Goal: Find contact information: Find contact information

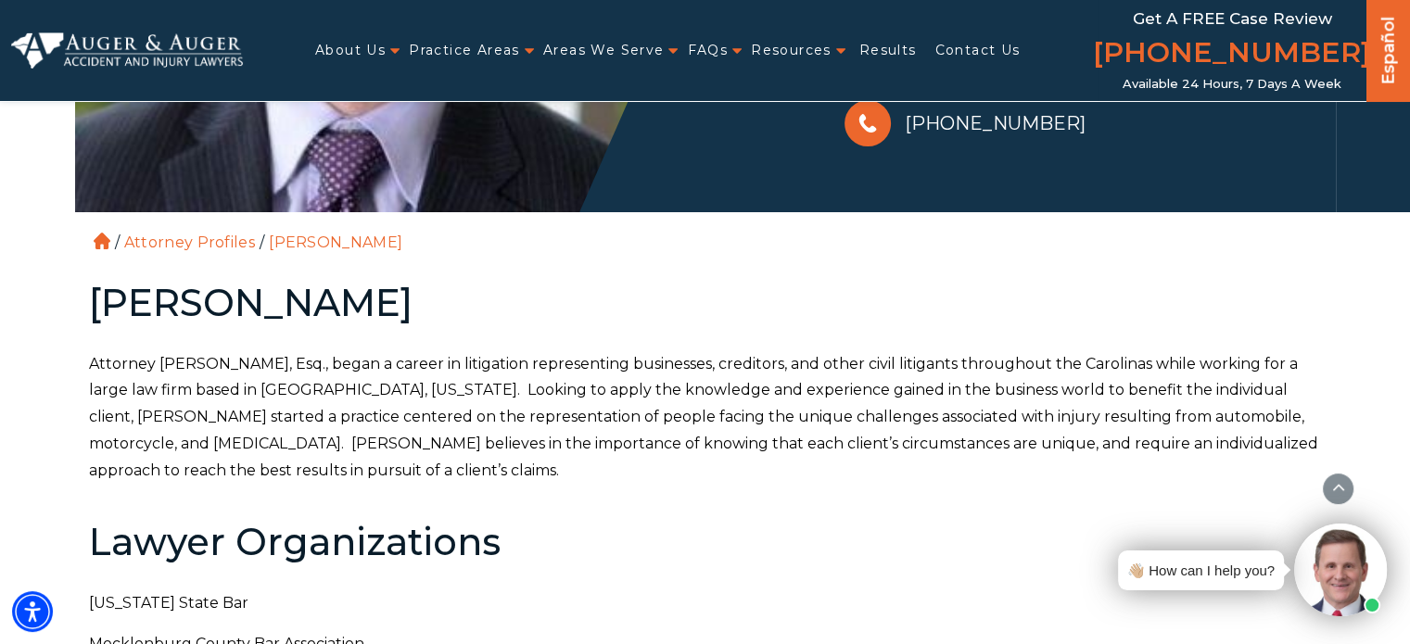
scroll to position [556, 0]
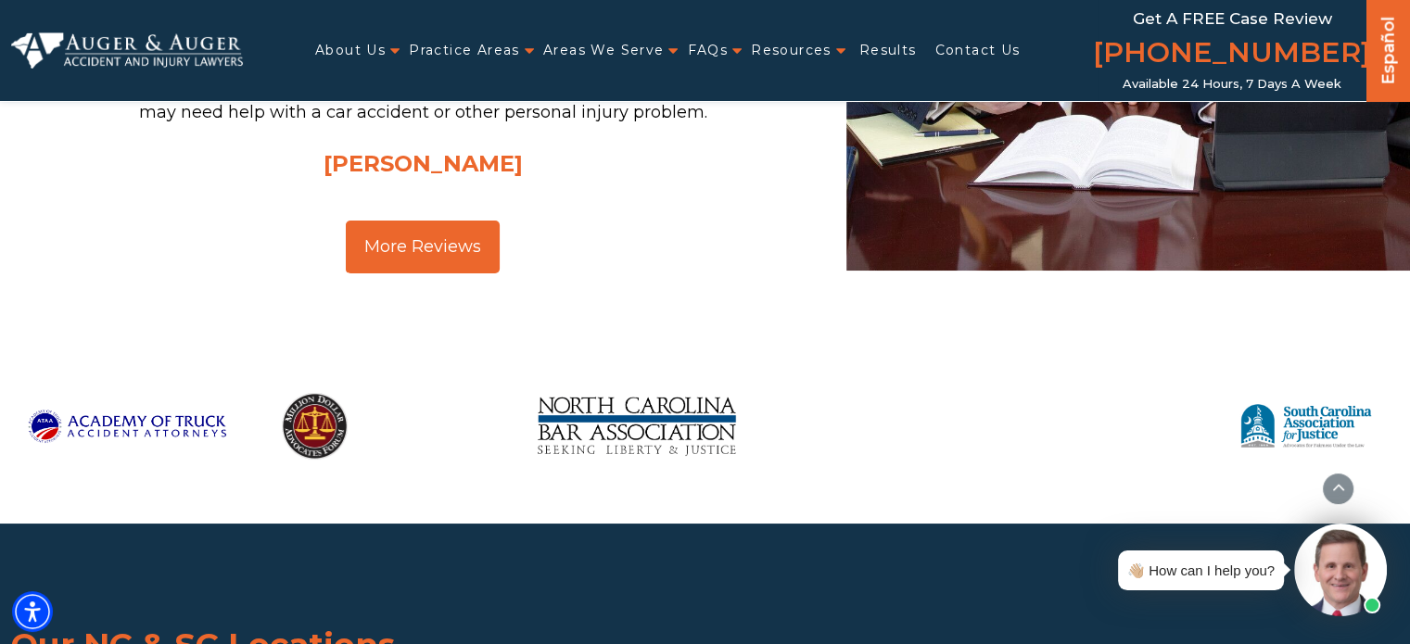
scroll to position [2596, 0]
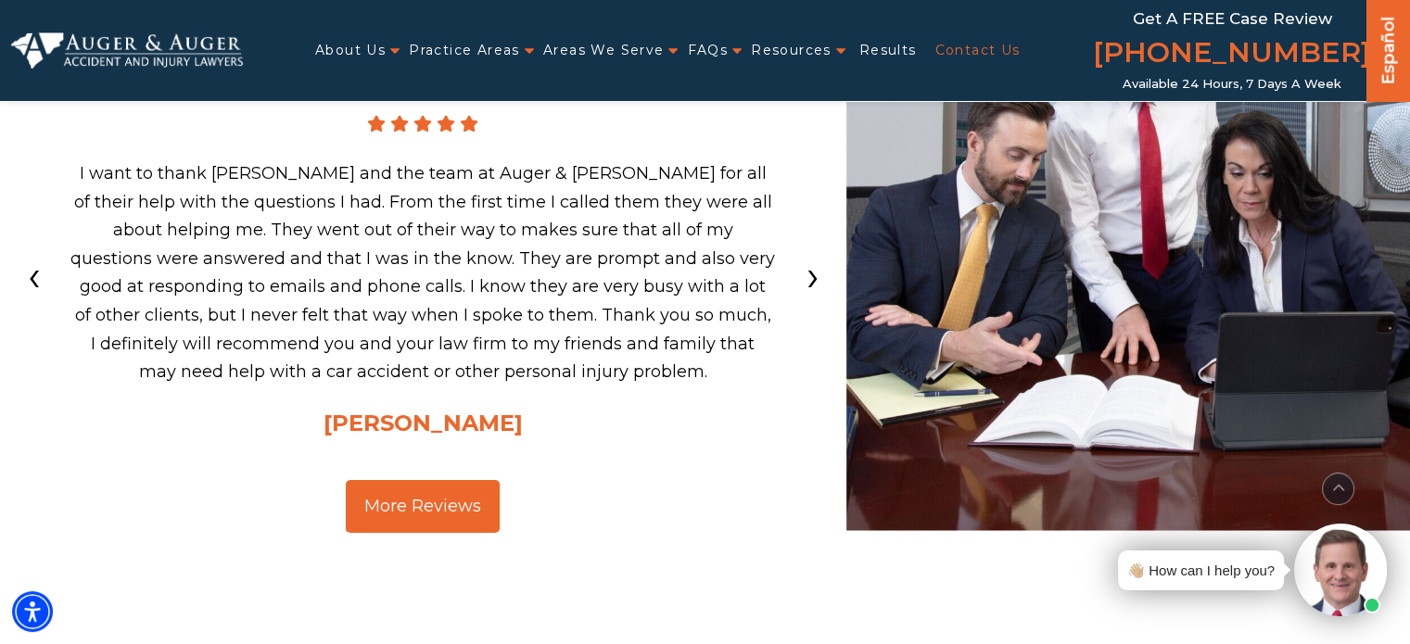
click at [983, 43] on link "Contact Us" at bounding box center [976, 51] width 85 height 38
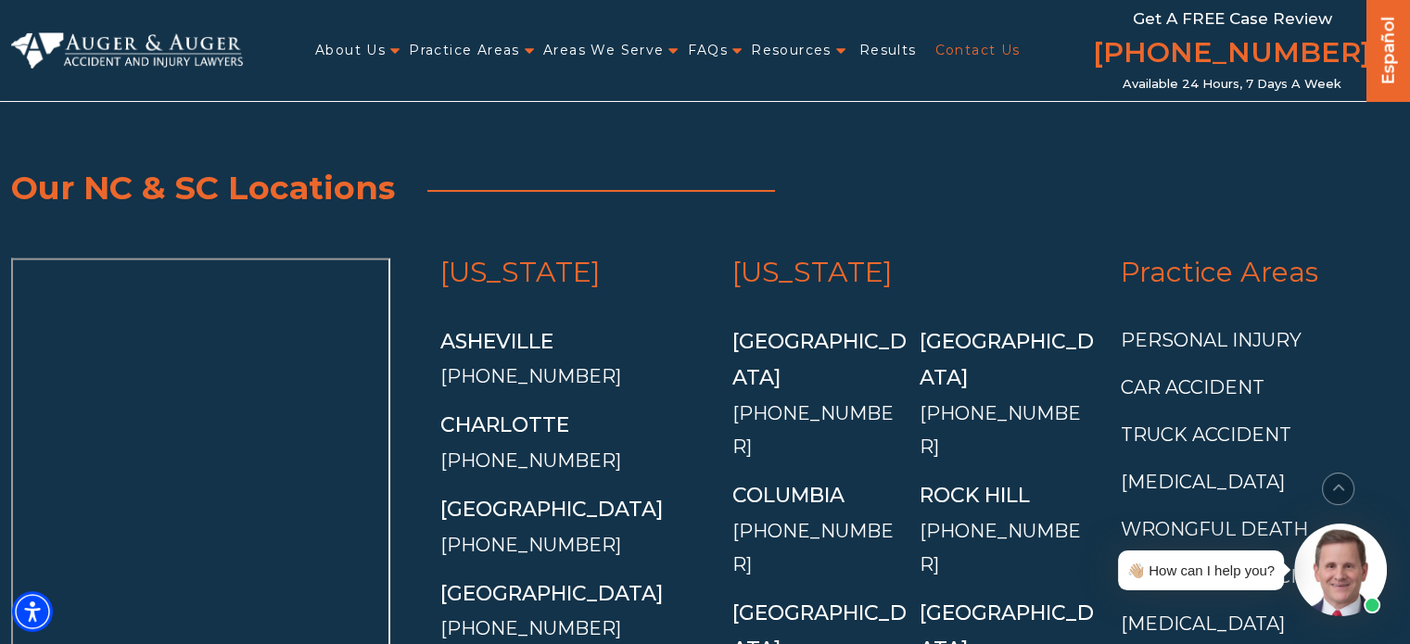
scroll to position [3911, 0]
